Goal: Find contact information: Find contact information

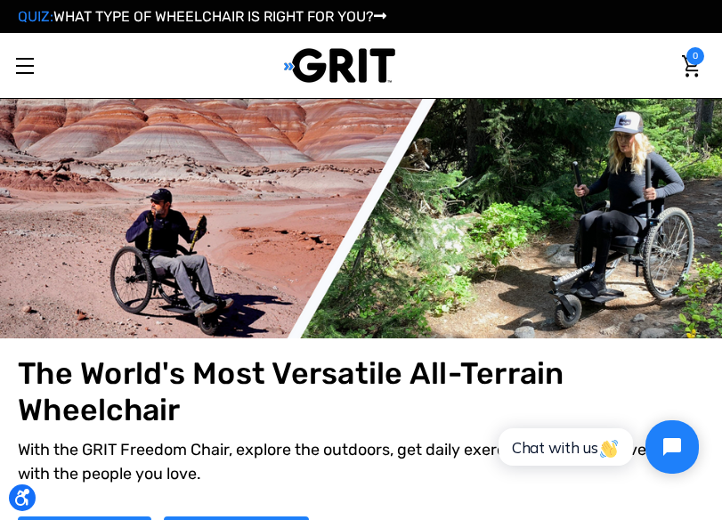
click at [19, 56] on link "Toggle menu" at bounding box center [24, 65] width 49 height 49
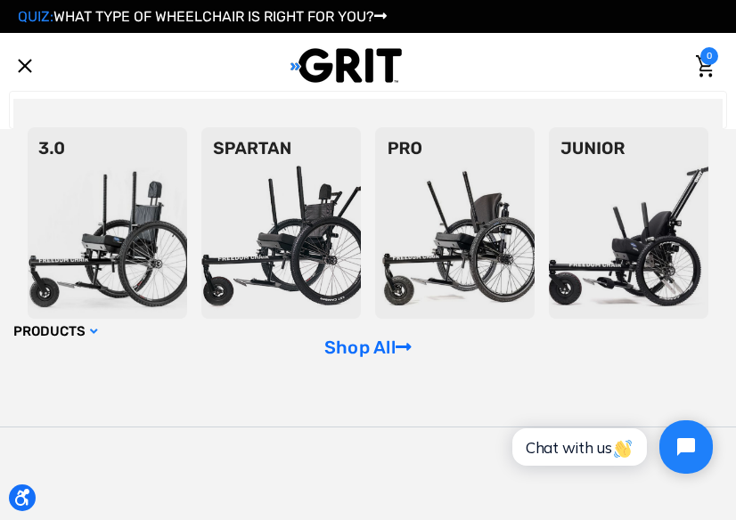
click at [22, 60] on link "Toggle menu" at bounding box center [24, 65] width 49 height 49
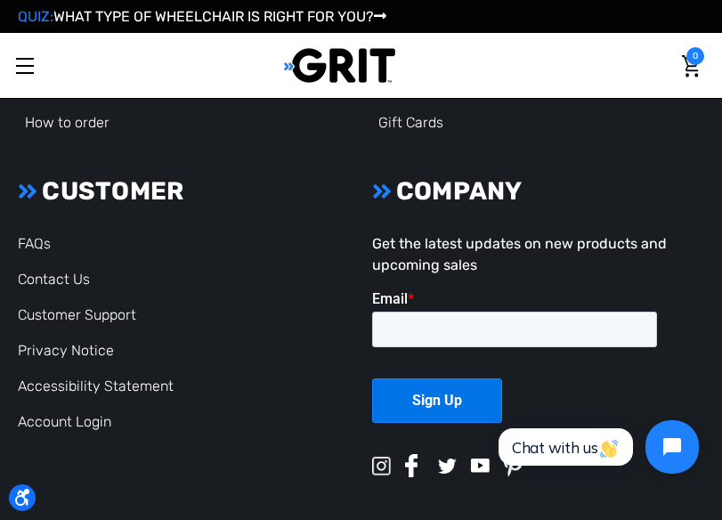
scroll to position [3776, 0]
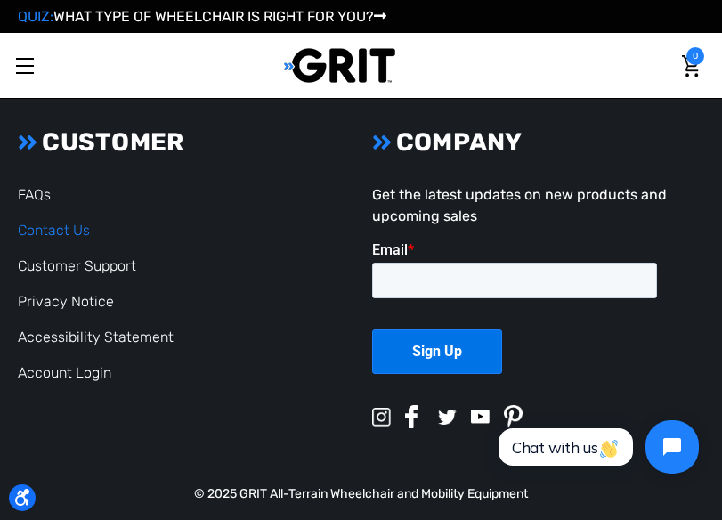
click at [57, 222] on link "Contact Us" at bounding box center [54, 230] width 72 height 17
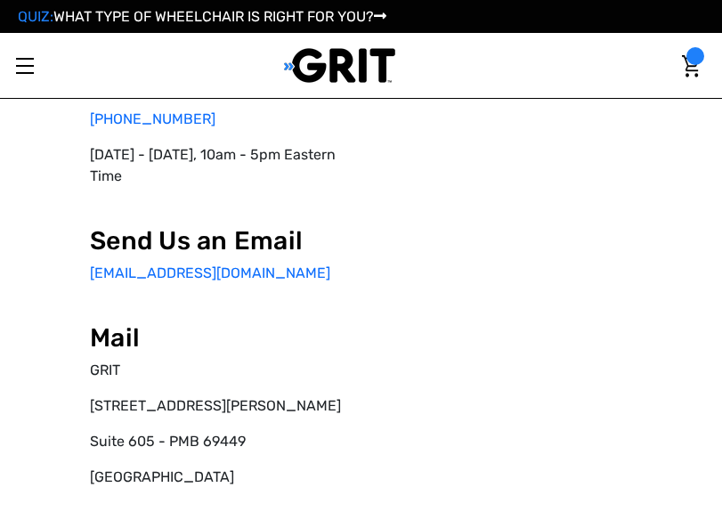
scroll to position [73, 0]
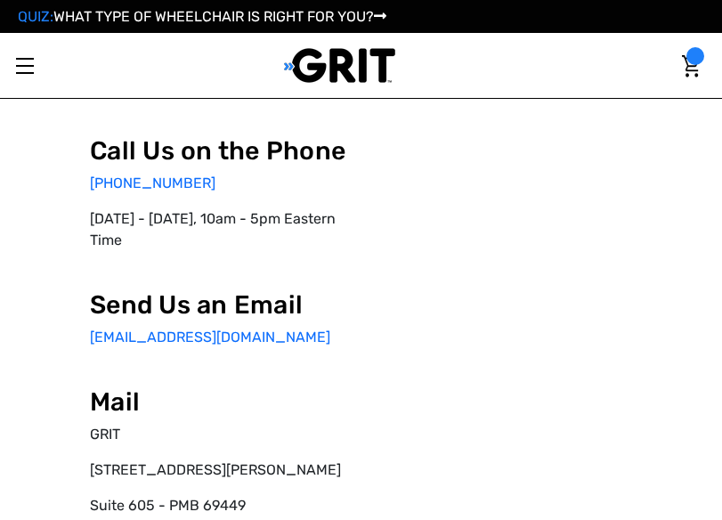
select select "NG"
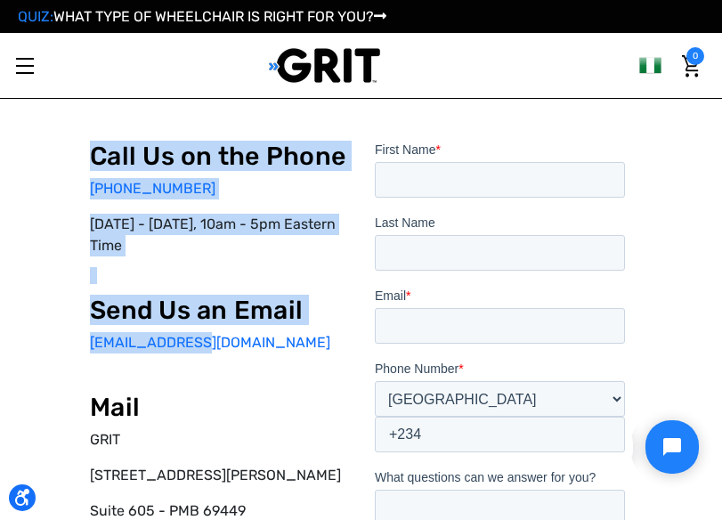
scroll to position [0, 0]
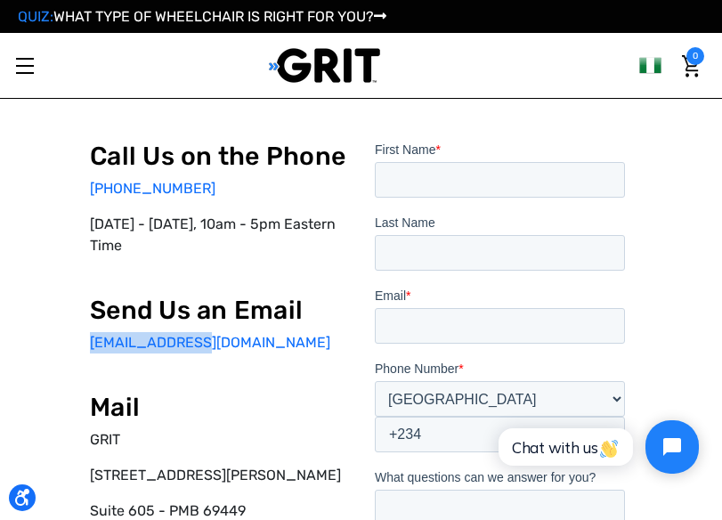
drag, startPoint x: 121, startPoint y: 260, endPoint x: 14, endPoint y: 272, distance: 107.5
click at [14, 272] on div "Call Us on the Phone 877-345-4748 Monday - Friday, 10am - 5pm Eastern Time Send…" at bounding box center [361, 402] width 699 height 697
copy link "info@gogrit.us"
click at [347, 178] on div "Call Us on the Phone 877-345-4748 Monday - Friday, 10am - 5pm Eastern Time Send…" at bounding box center [218, 367] width 257 height 453
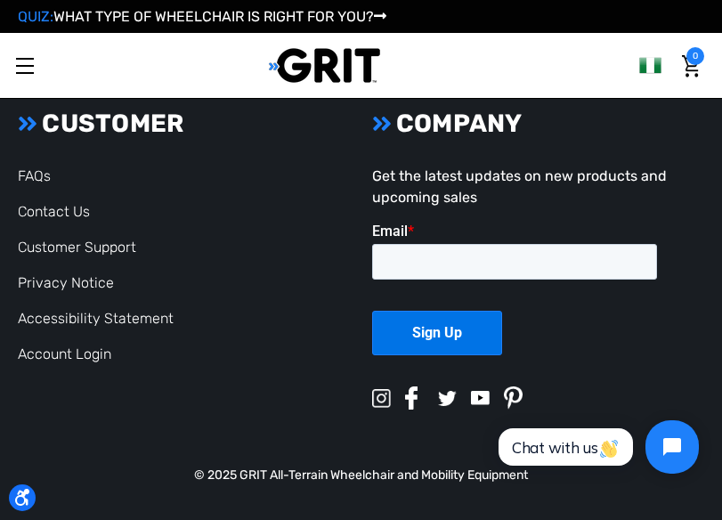
scroll to position [1170, 0]
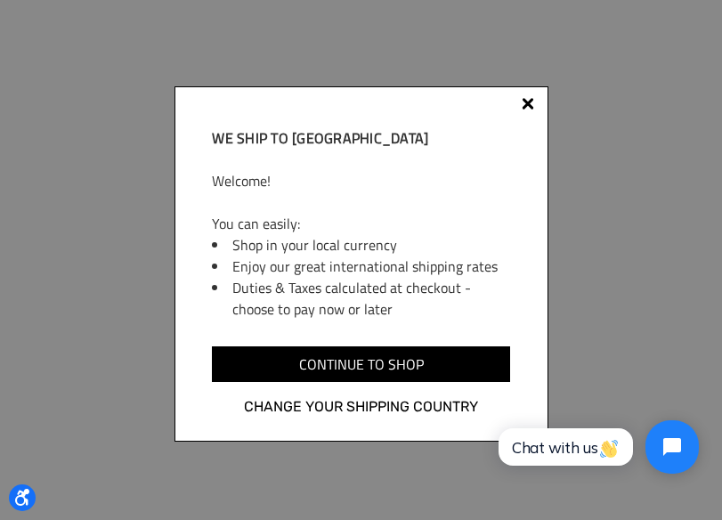
scroll to position [906, 0]
click at [524, 96] on div "We ship to [GEOGRAPHIC_DATA] Welcome! You can easily: Shop in your local curren…" at bounding box center [362, 263] width 374 height 355
click at [525, 96] on div "We ship to [GEOGRAPHIC_DATA] Welcome! You can easily: Shop in your local curren…" at bounding box center [362, 263] width 374 height 355
click at [525, 99] on div at bounding box center [528, 104] width 12 height 12
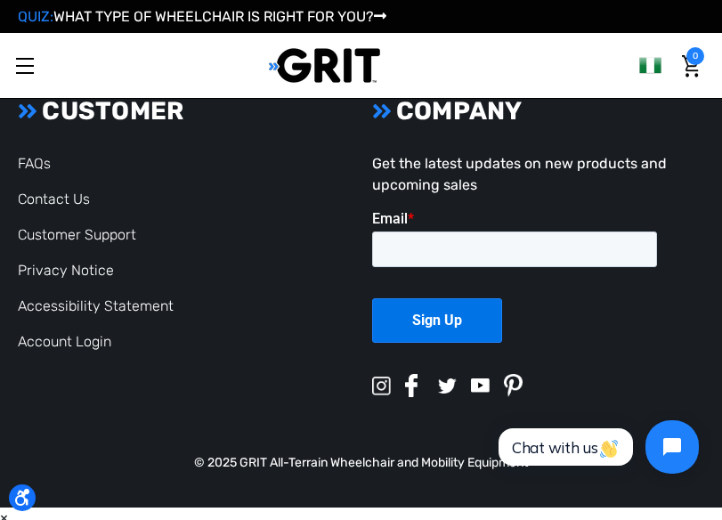
scroll to position [3061, 0]
